Goal: Information Seeking & Learning: Learn about a topic

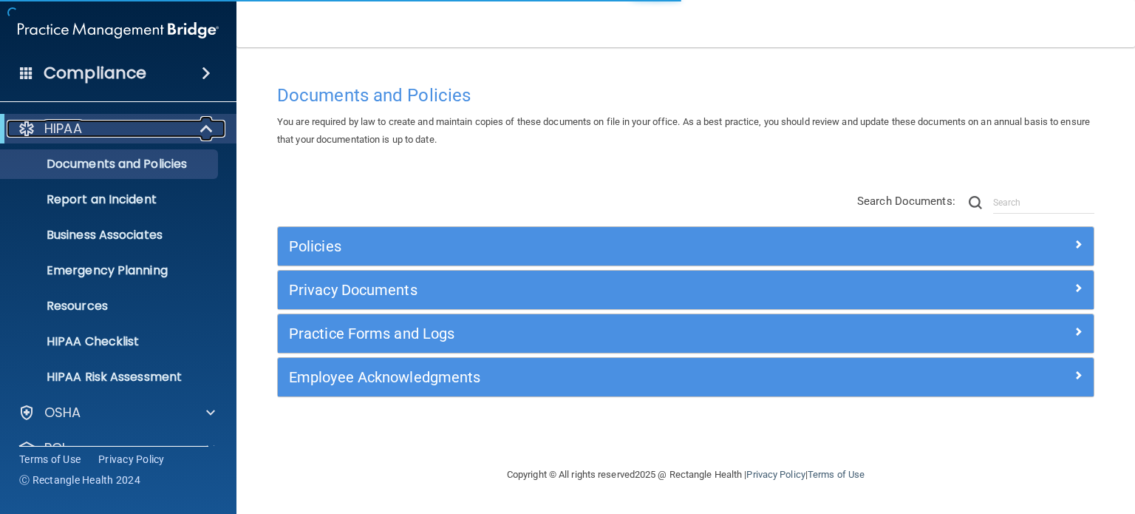
click at [208, 124] on span at bounding box center [208, 129] width 13 height 18
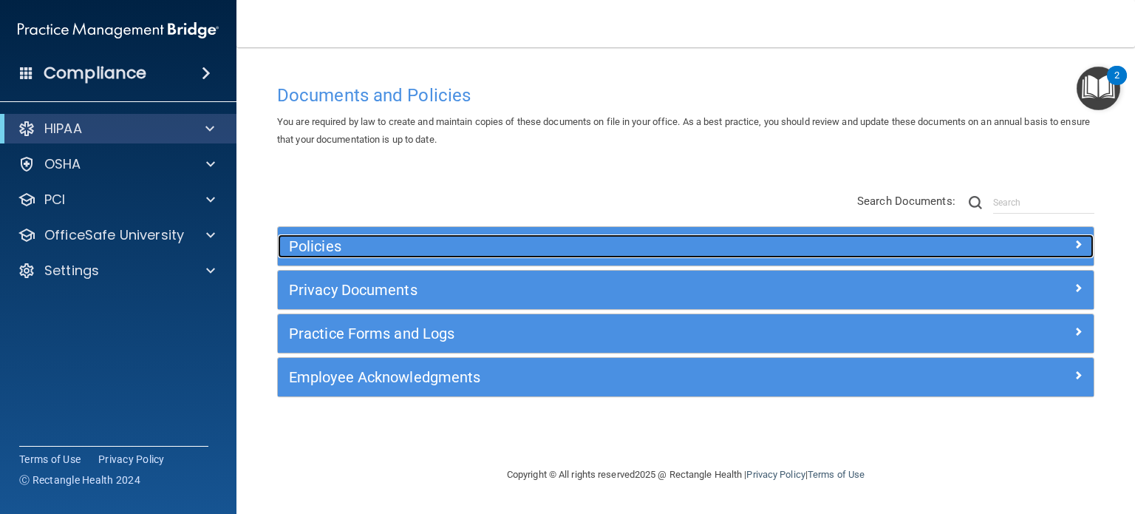
click at [1070, 242] on div at bounding box center [992, 243] width 204 height 18
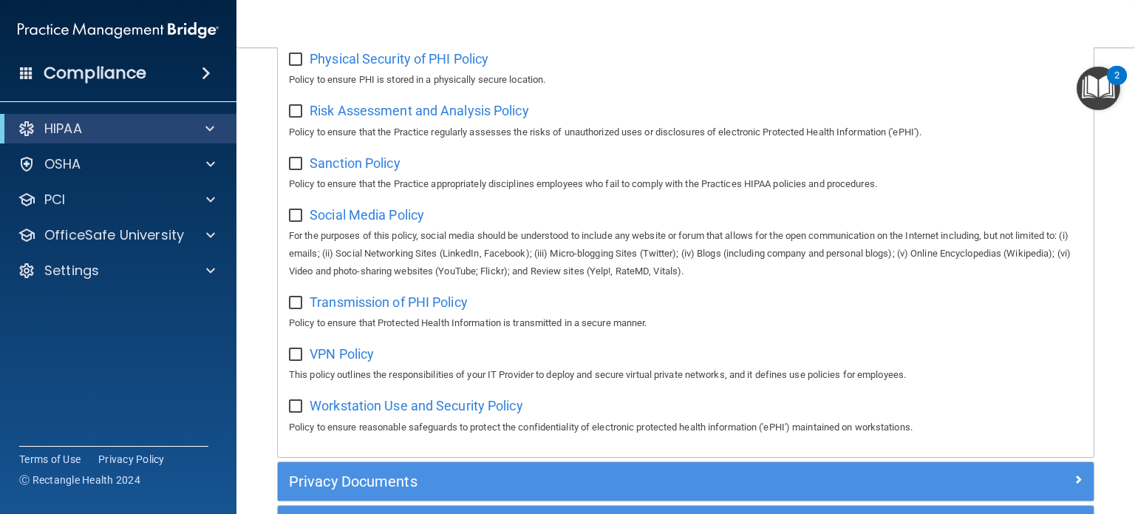
scroll to position [1183, 0]
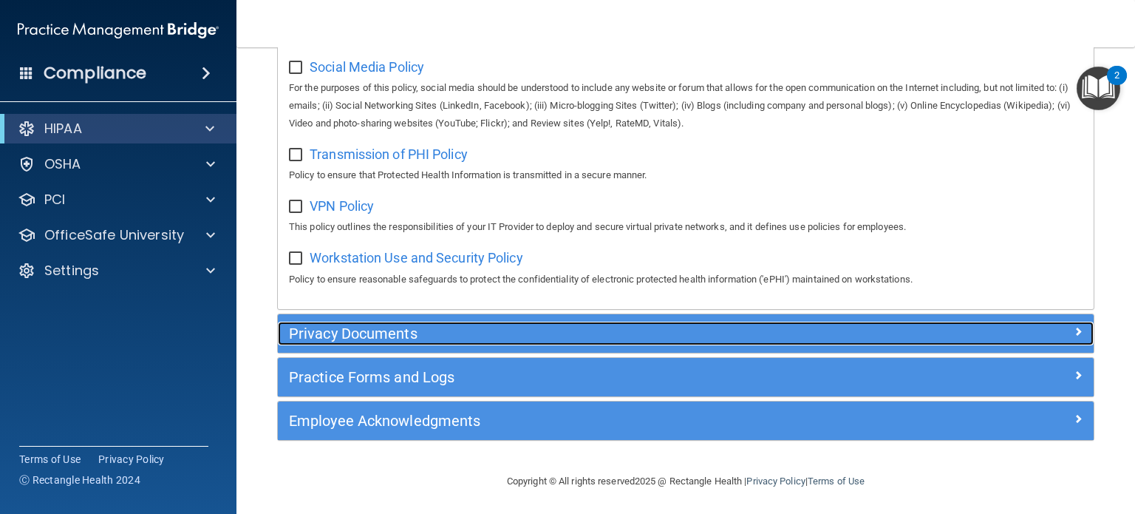
click at [390, 341] on h5 "Privacy Documents" at bounding box center [584, 333] width 590 height 16
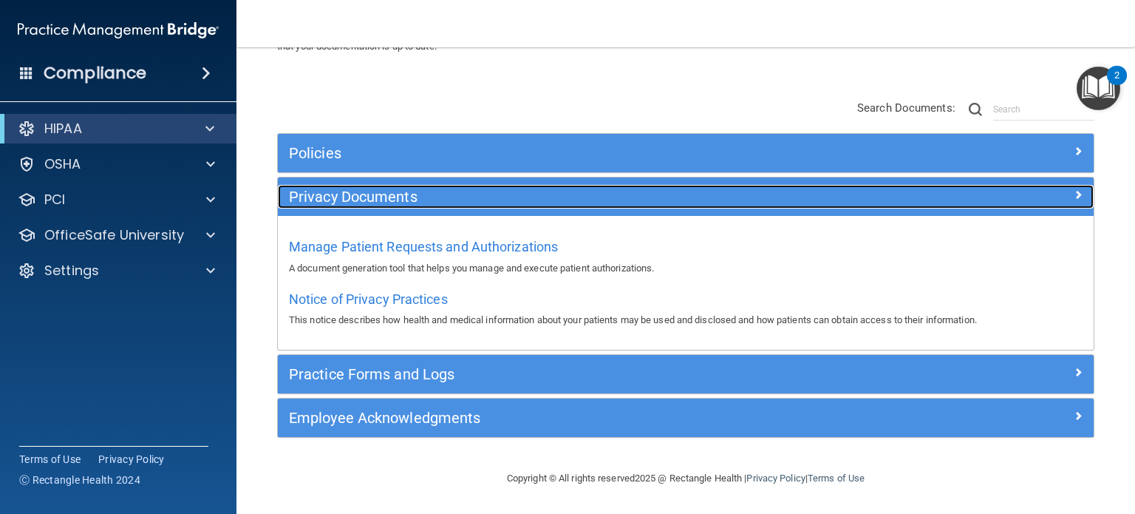
scroll to position [92, 0]
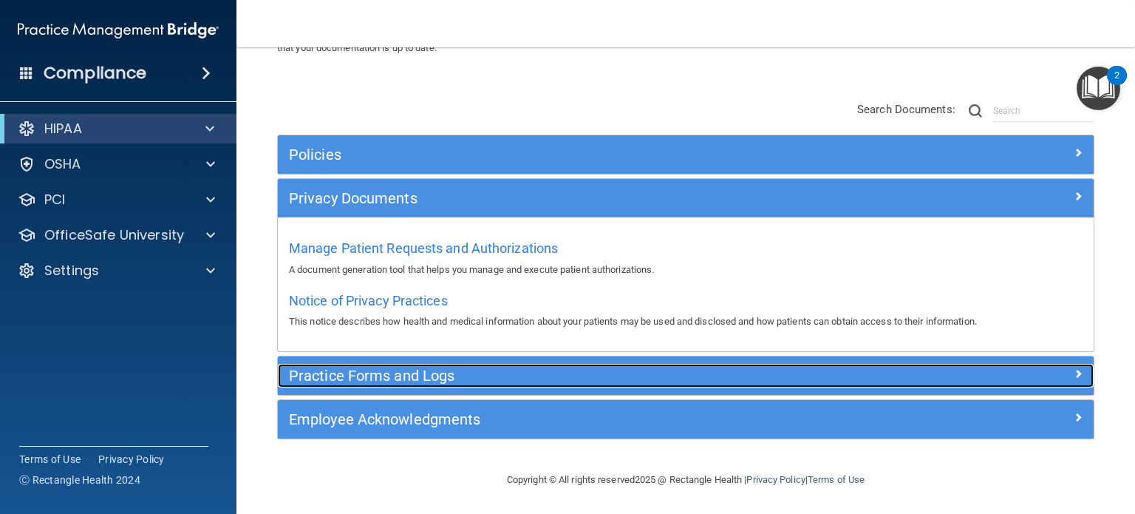
click at [450, 372] on h5 "Practice Forms and Logs" at bounding box center [584, 375] width 590 height 16
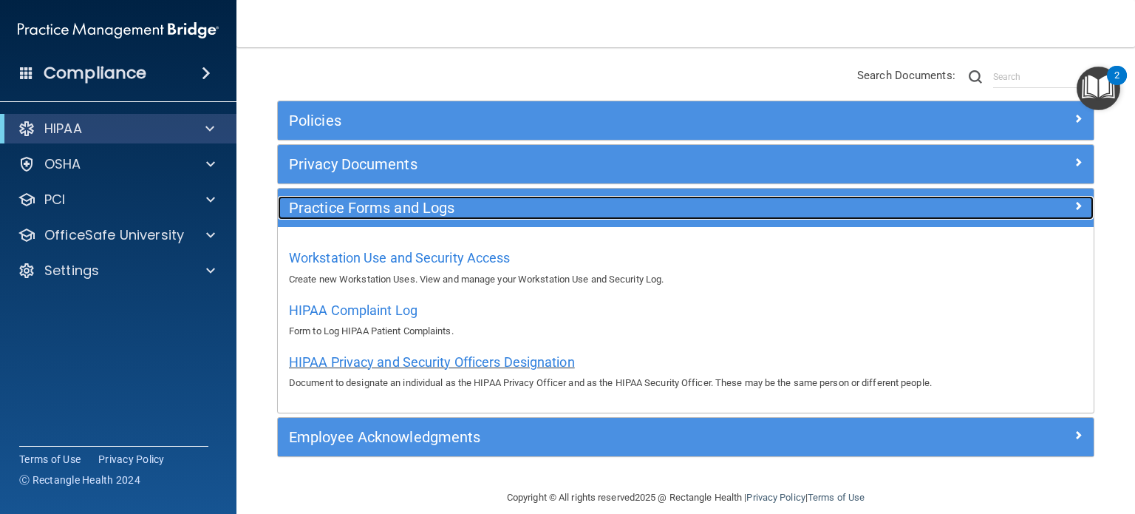
scroll to position [143, 0]
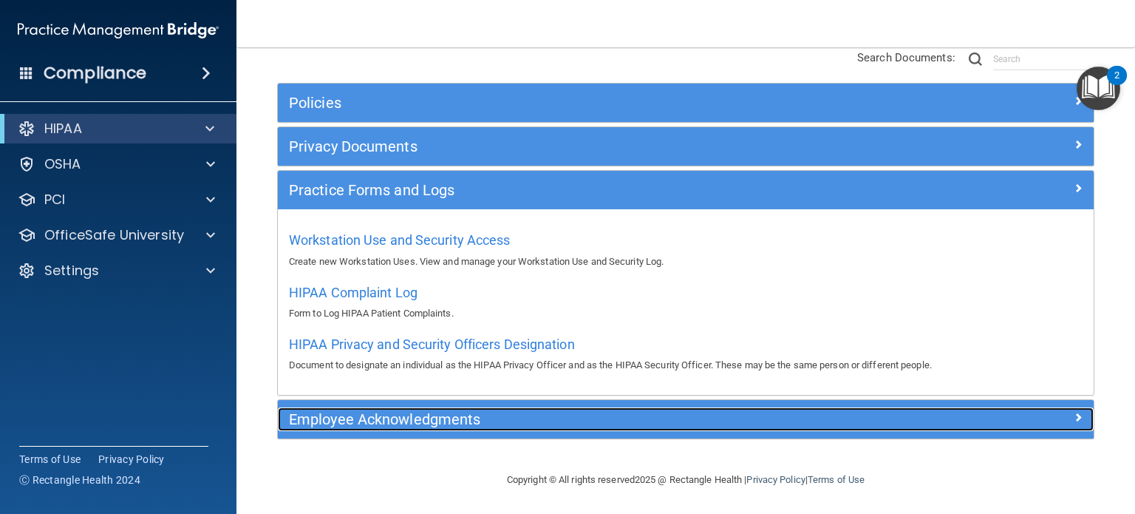
click at [408, 418] on h5 "Employee Acknowledgments" at bounding box center [584, 419] width 590 height 16
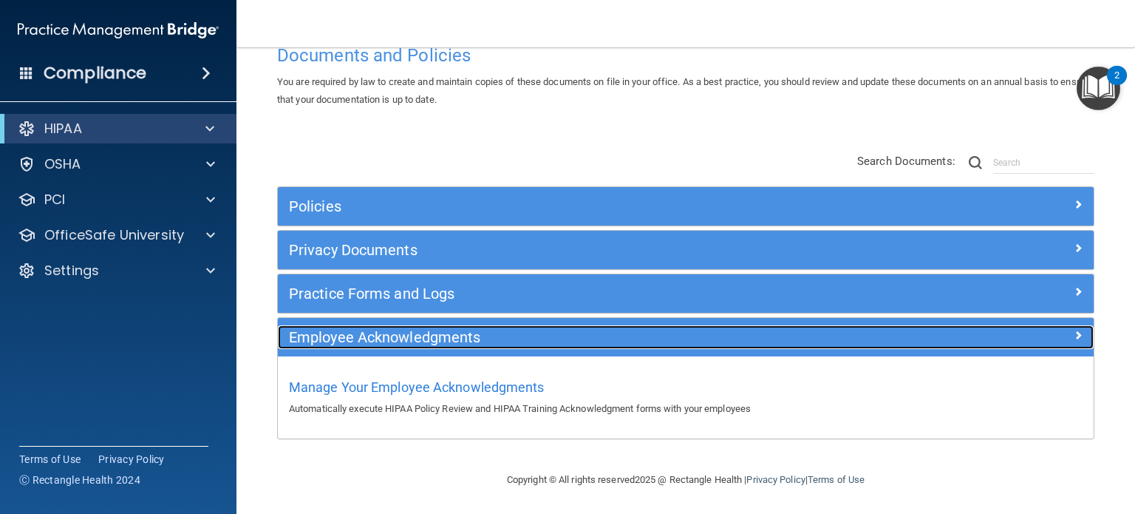
scroll to position [39, 0]
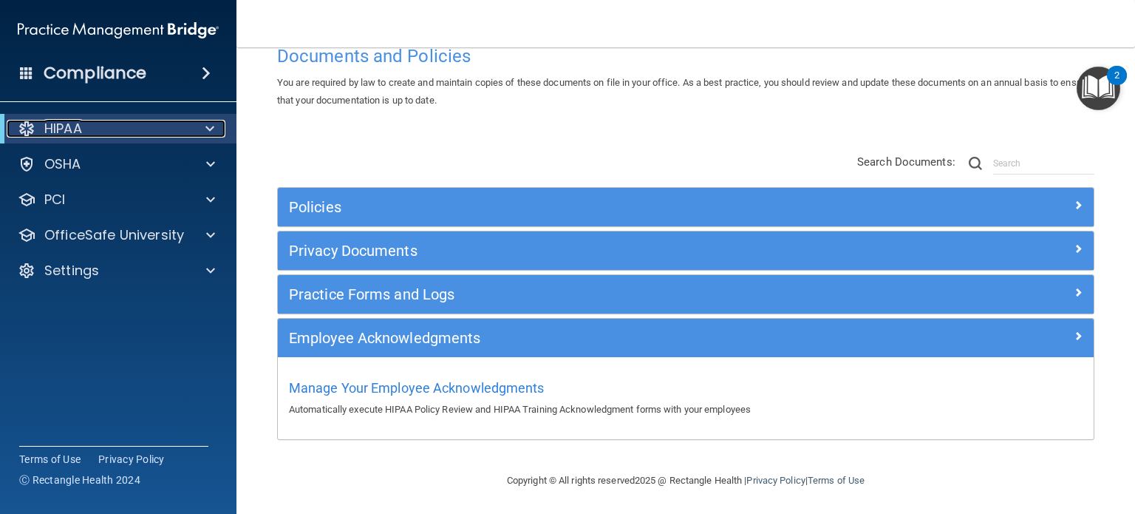
click at [214, 129] on span at bounding box center [209, 129] width 9 height 18
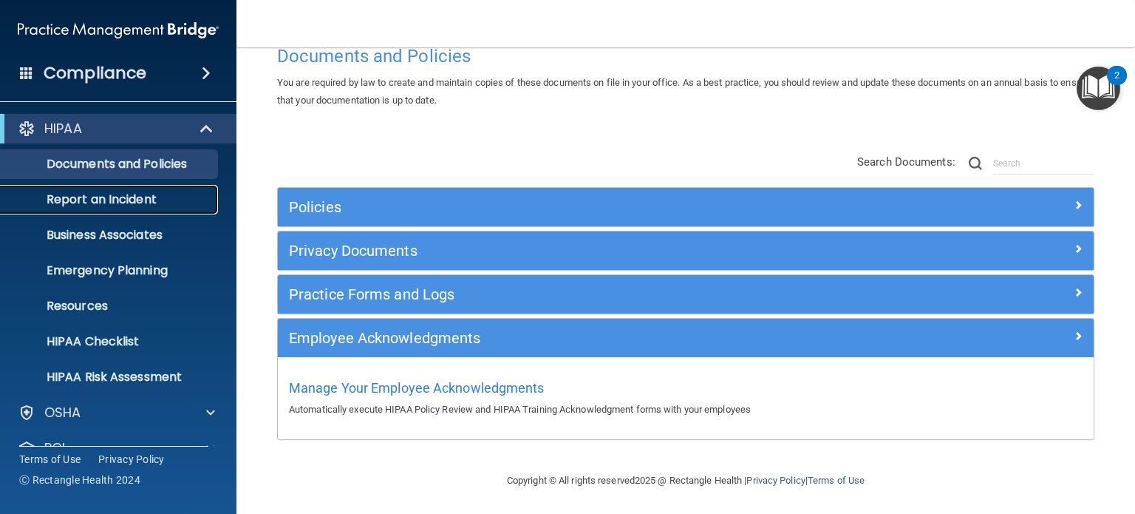
click at [146, 200] on p "Report an Incident" at bounding box center [111, 199] width 202 height 15
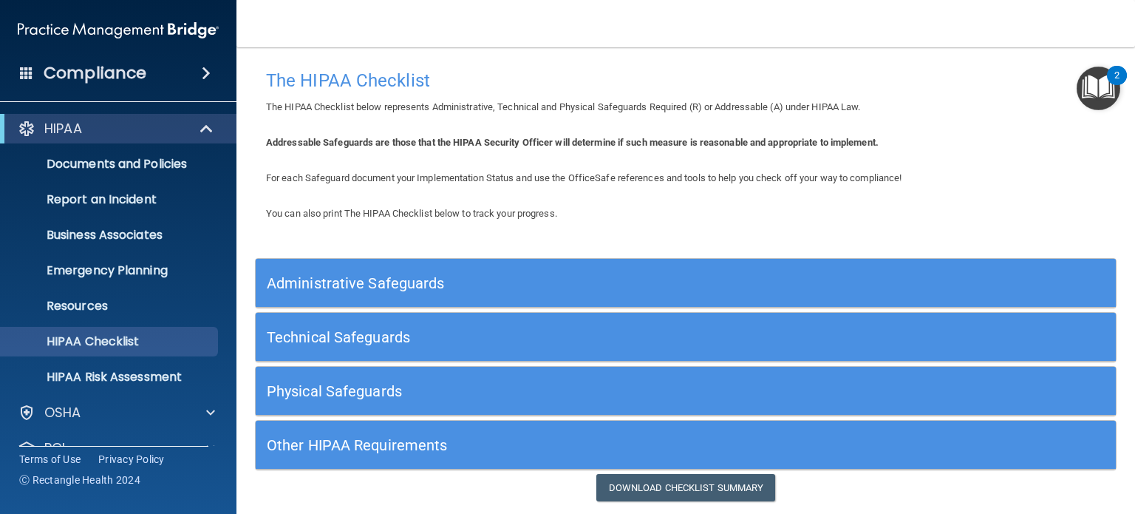
scroll to position [44, 0]
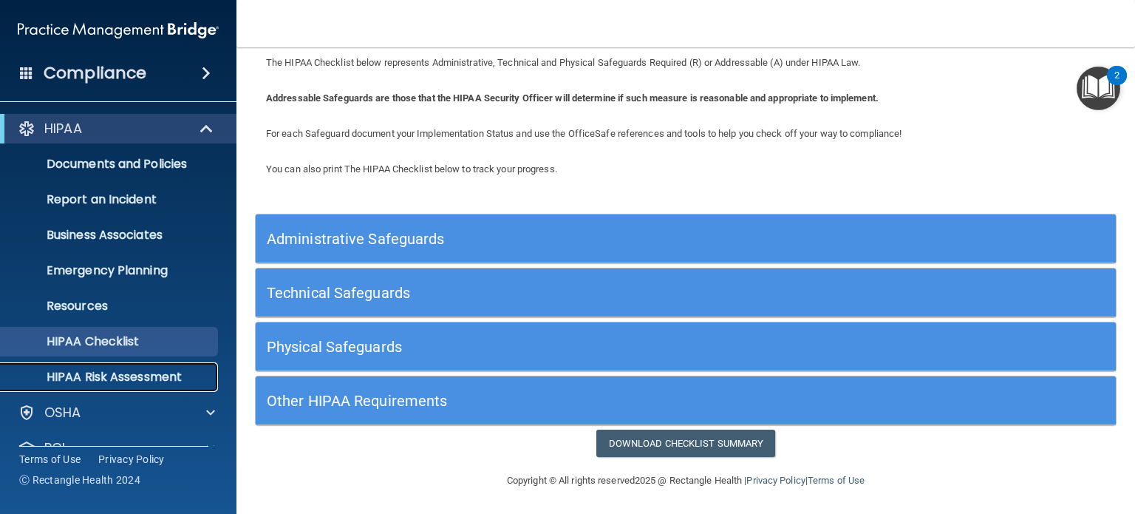
click at [92, 384] on p "HIPAA Risk Assessment" at bounding box center [111, 377] width 202 height 15
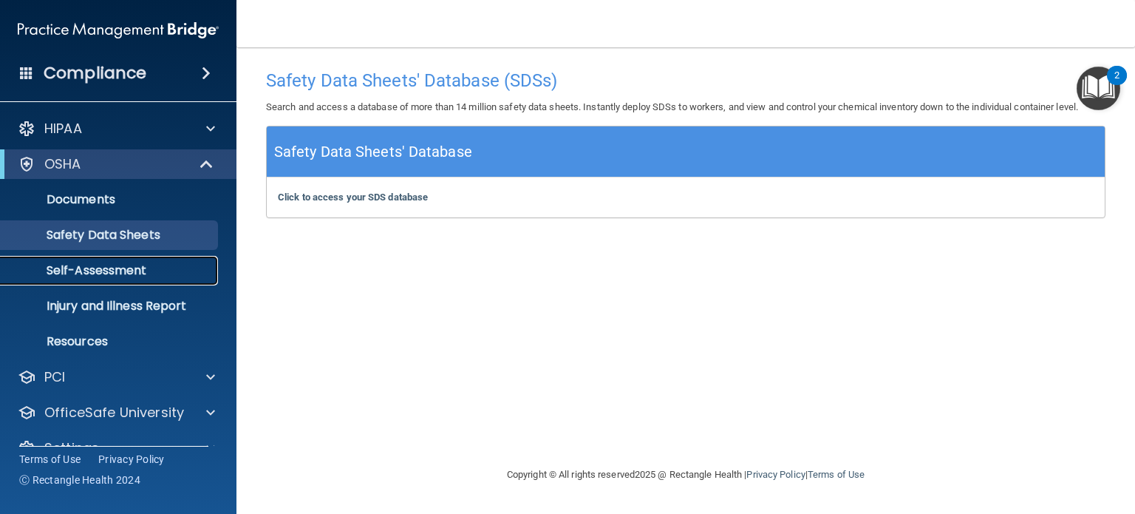
click at [119, 265] on p "Self-Assessment" at bounding box center [111, 270] width 202 height 15
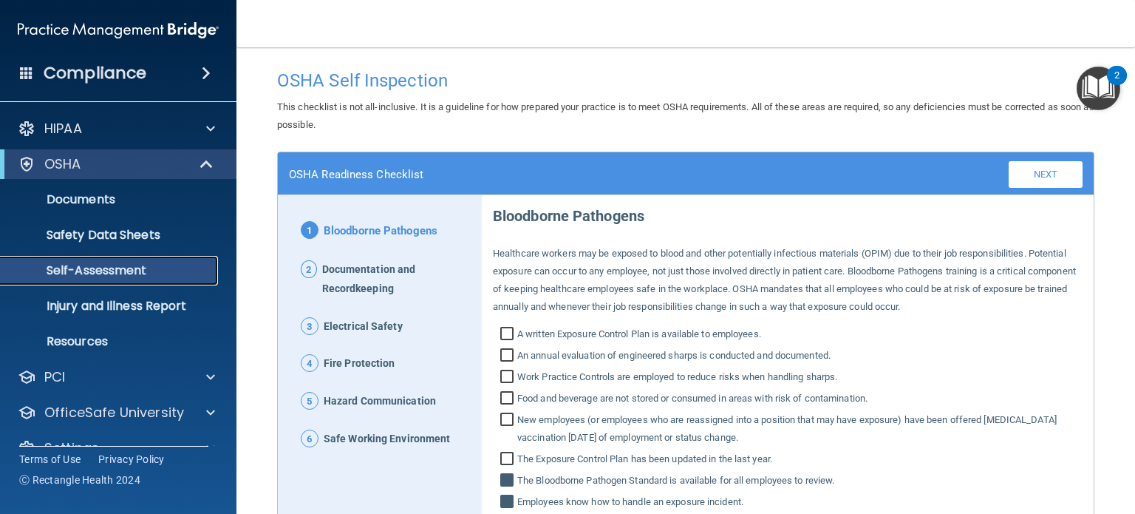
scroll to position [148, 0]
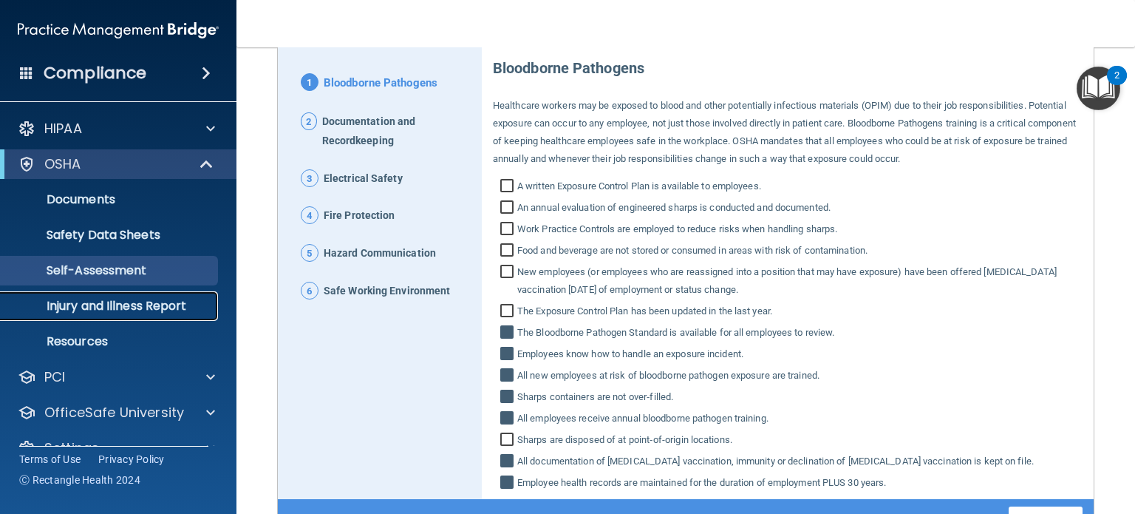
click at [130, 304] on p "Injury and Illness Report" at bounding box center [111, 306] width 202 height 15
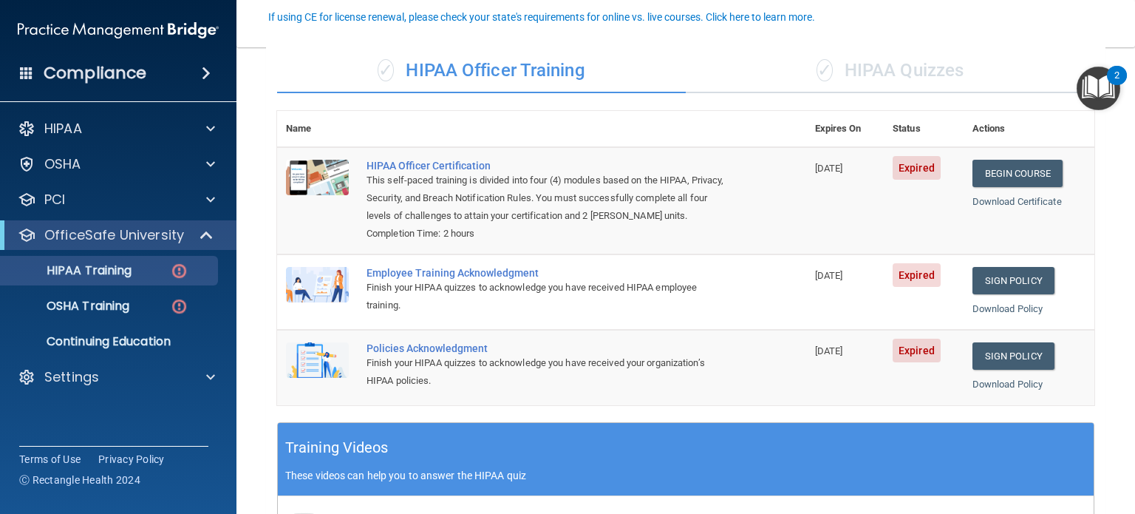
scroll to position [148, 0]
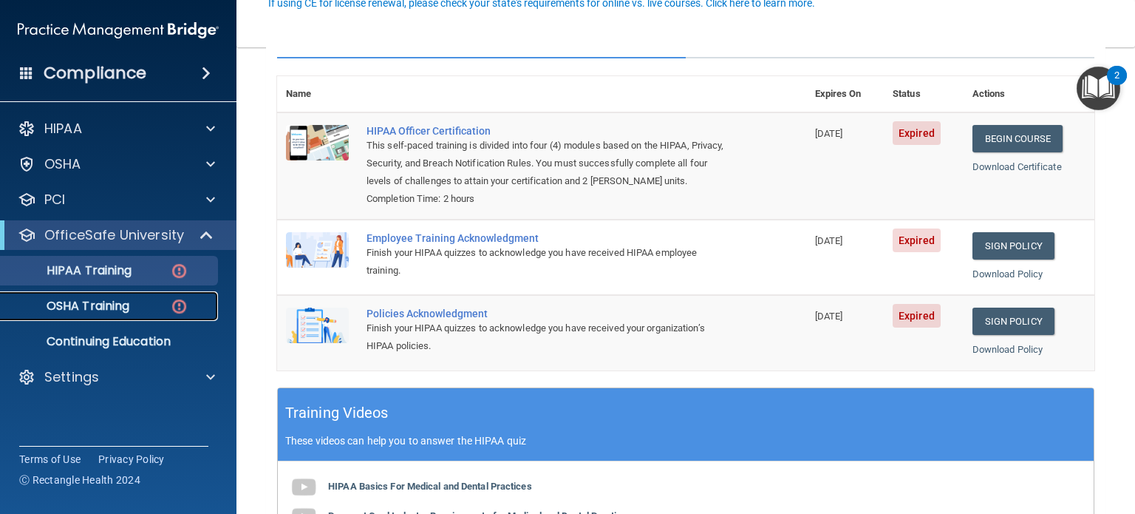
click at [98, 299] on p "OSHA Training" at bounding box center [70, 306] width 120 height 15
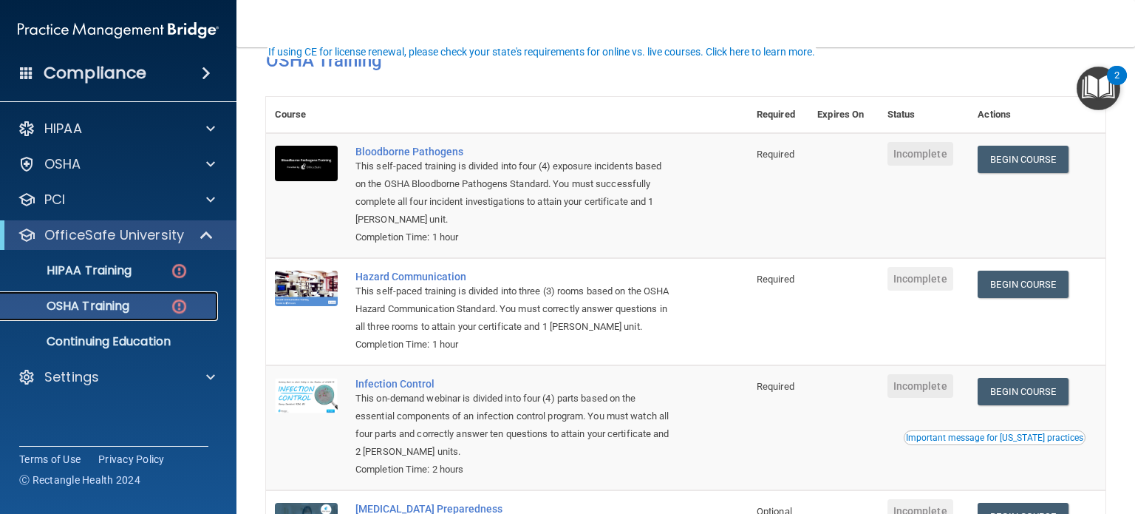
scroll to position [222, 0]
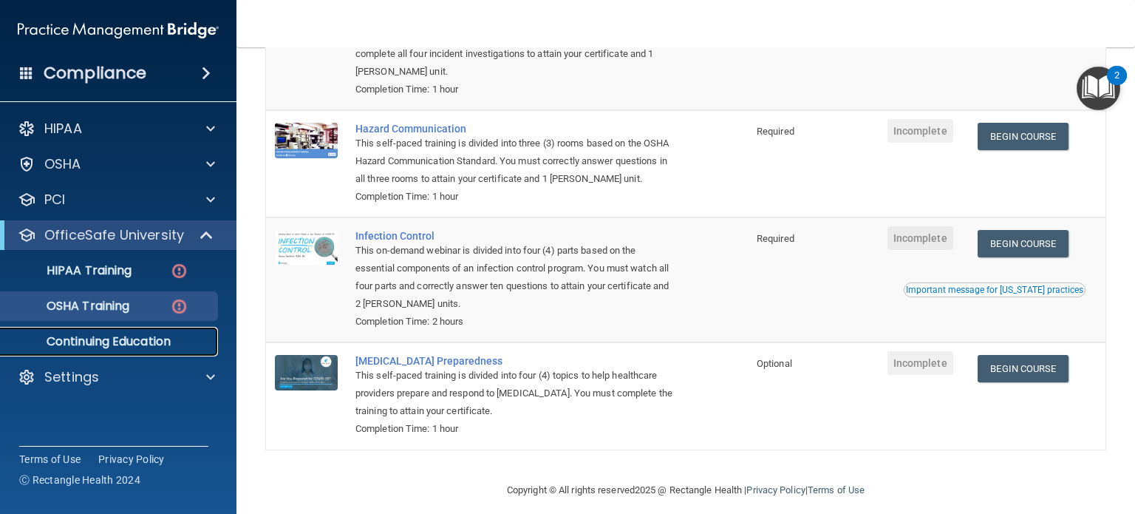
click at [123, 338] on p "Continuing Education" at bounding box center [111, 341] width 202 height 15
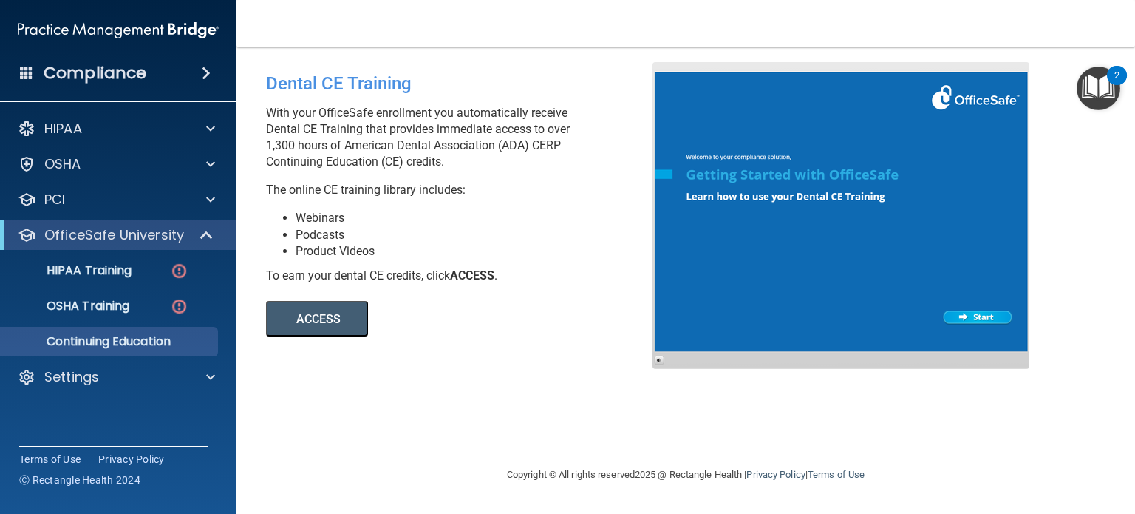
click at [333, 316] on button "ACCESS" at bounding box center [317, 318] width 102 height 35
